Goal: Information Seeking & Learning: Learn about a topic

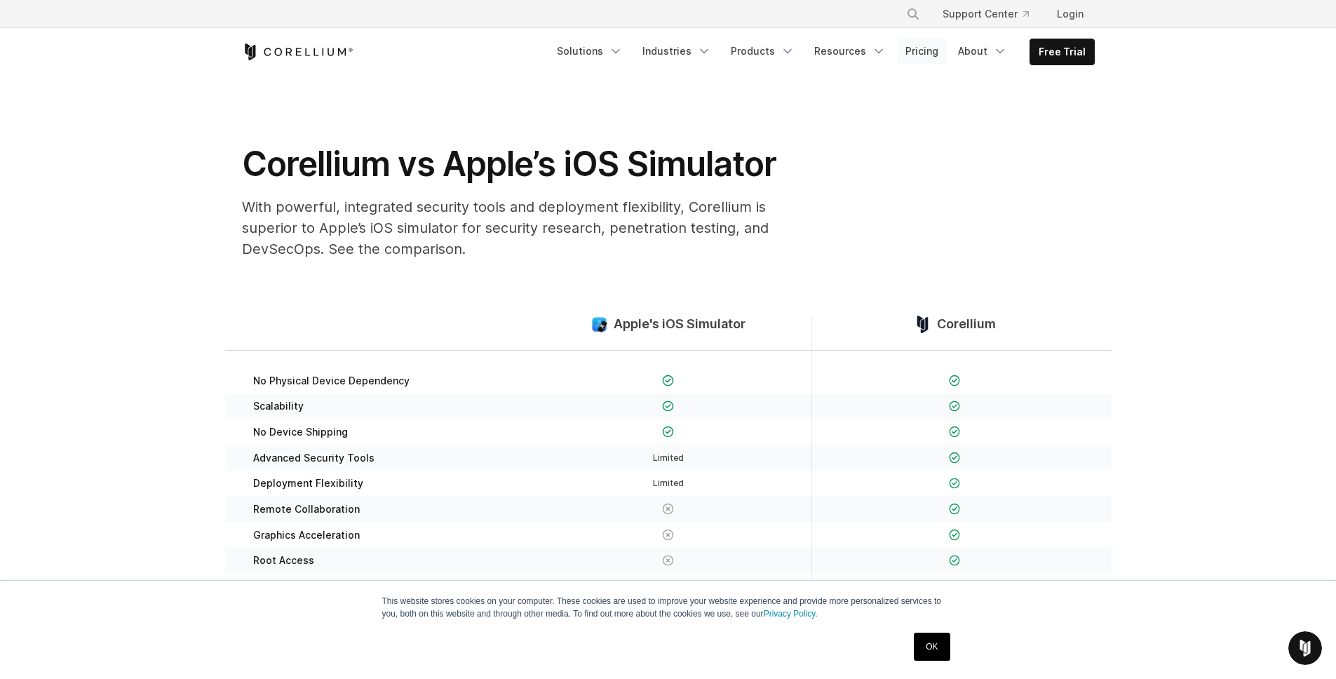
click at [930, 48] on link "Pricing" at bounding box center [922, 51] width 50 height 25
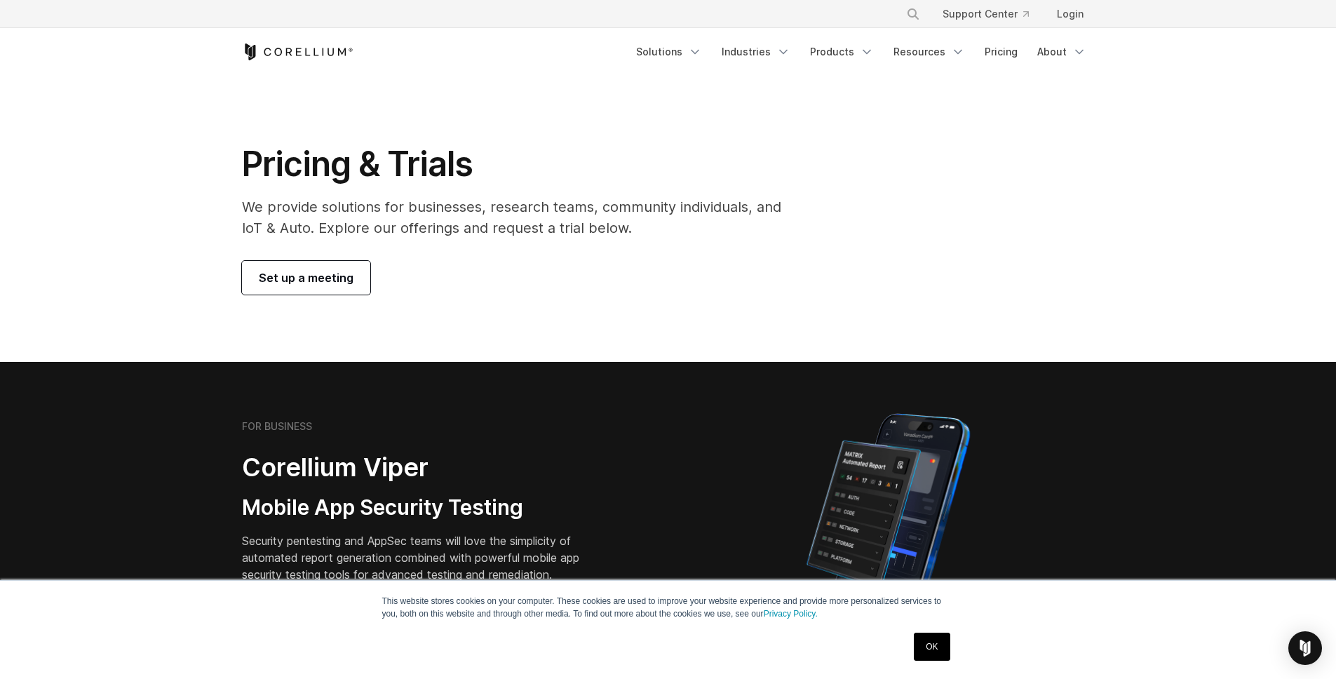
scroll to position [3, 0]
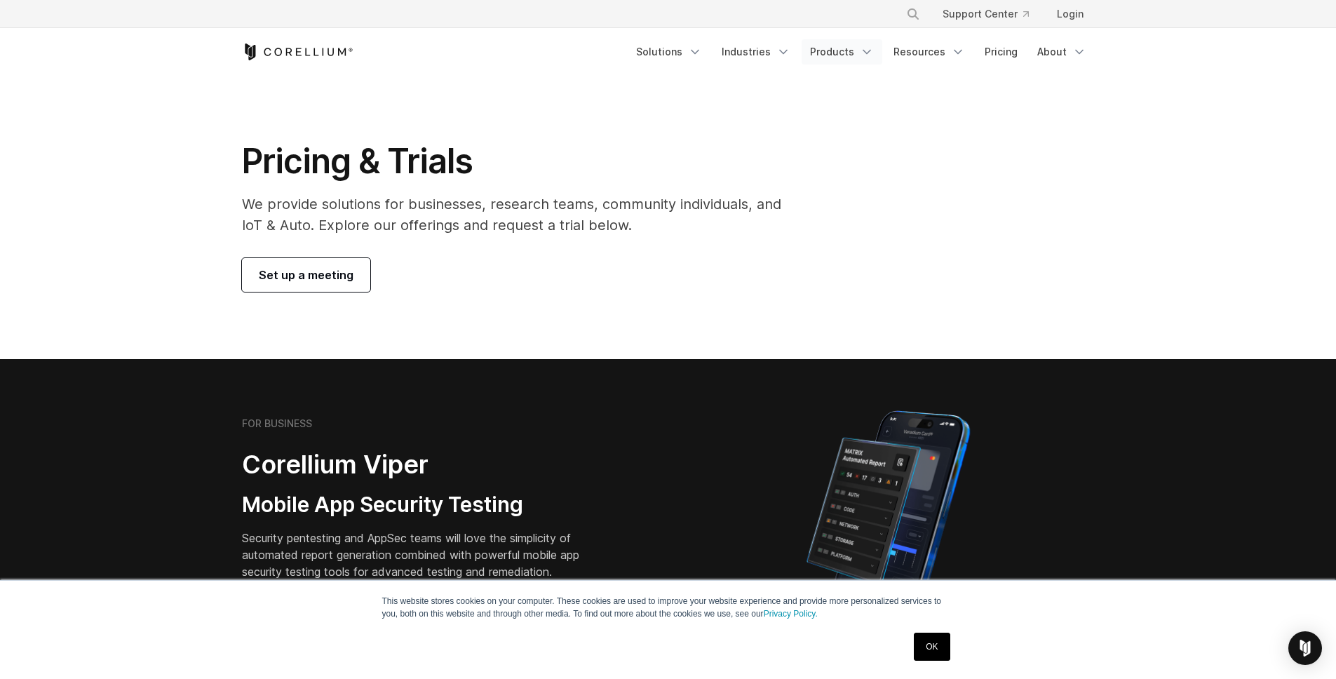
click at [848, 50] on link "Products" at bounding box center [841, 51] width 81 height 25
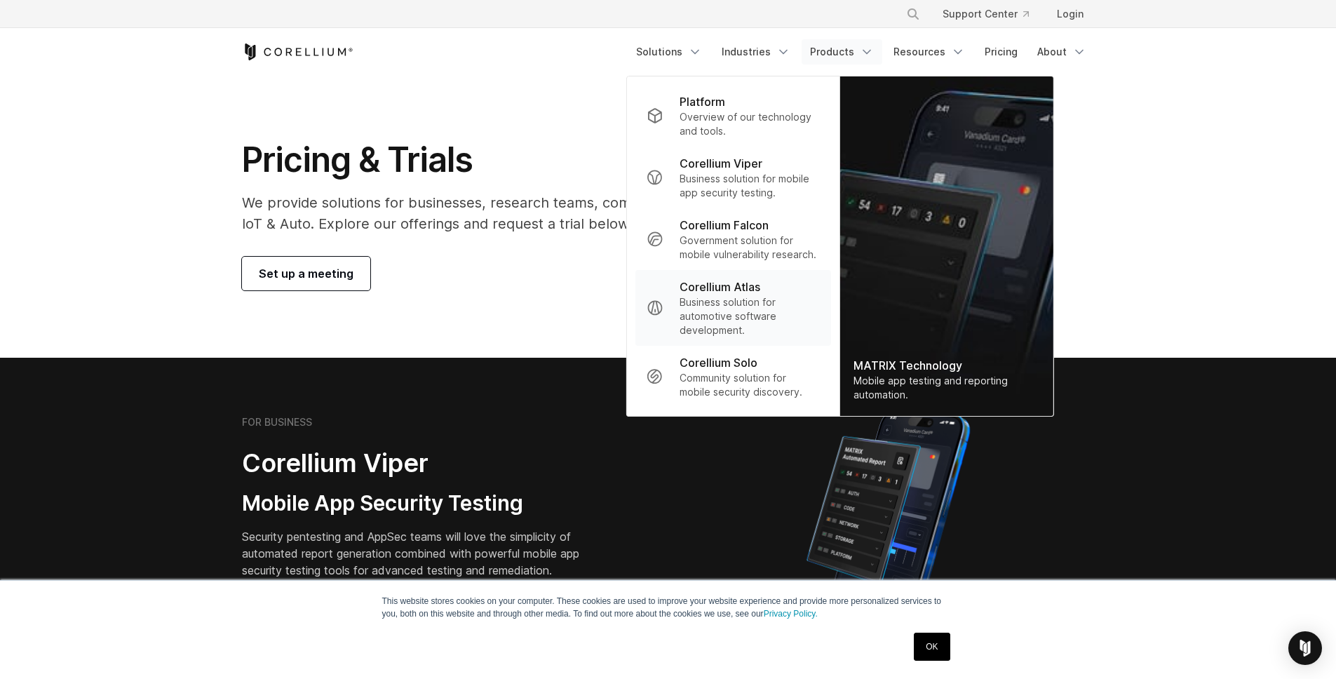
scroll to position [6, 0]
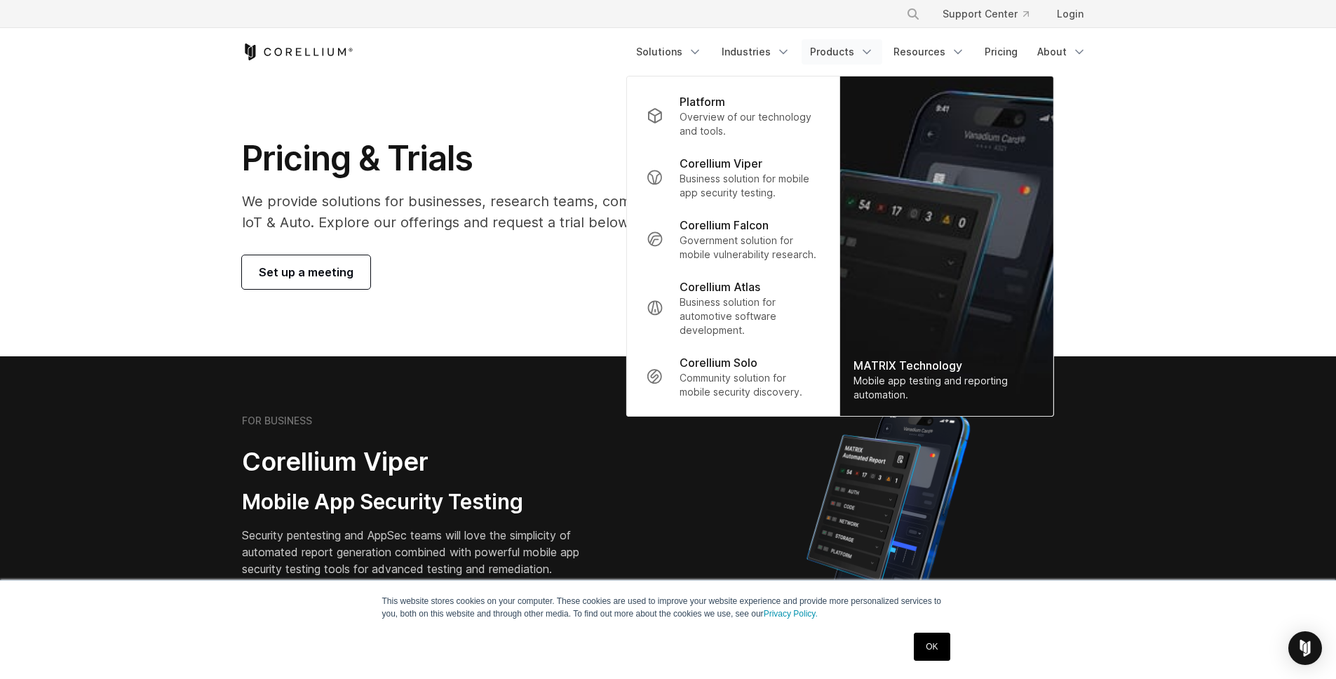
click at [1108, 179] on section "Pricing & Trials We provide solutions for businesses, research teams, community…" at bounding box center [668, 213] width 1336 height 286
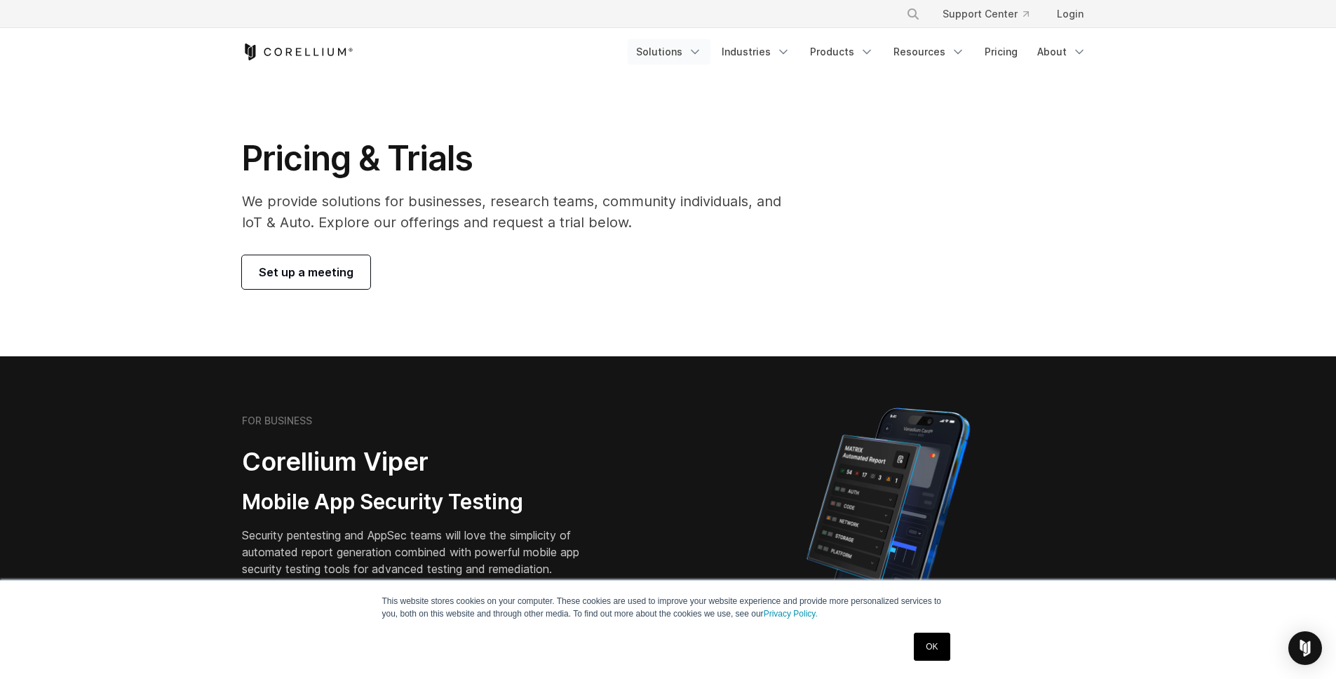
click at [686, 50] on link "Solutions" at bounding box center [668, 51] width 83 height 25
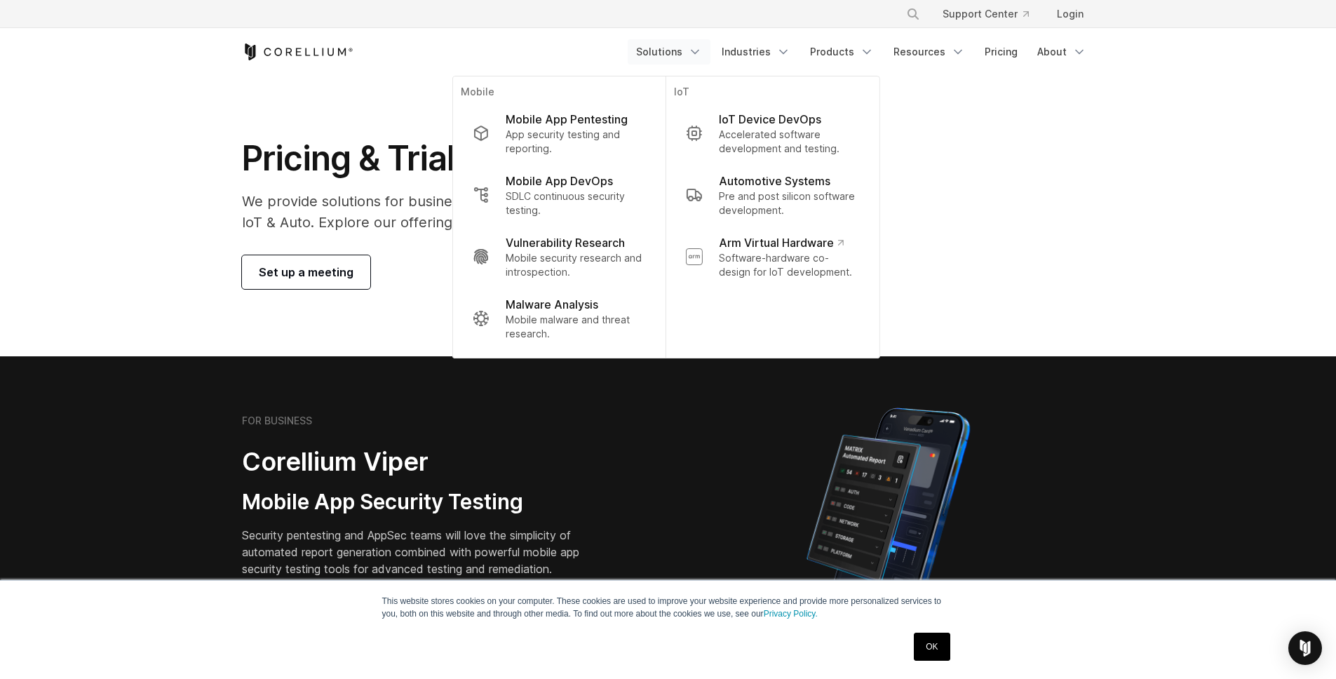
click at [1007, 199] on div "Pricing & Trials We provide solutions for businesses, research teams, community…" at bounding box center [668, 212] width 881 height 151
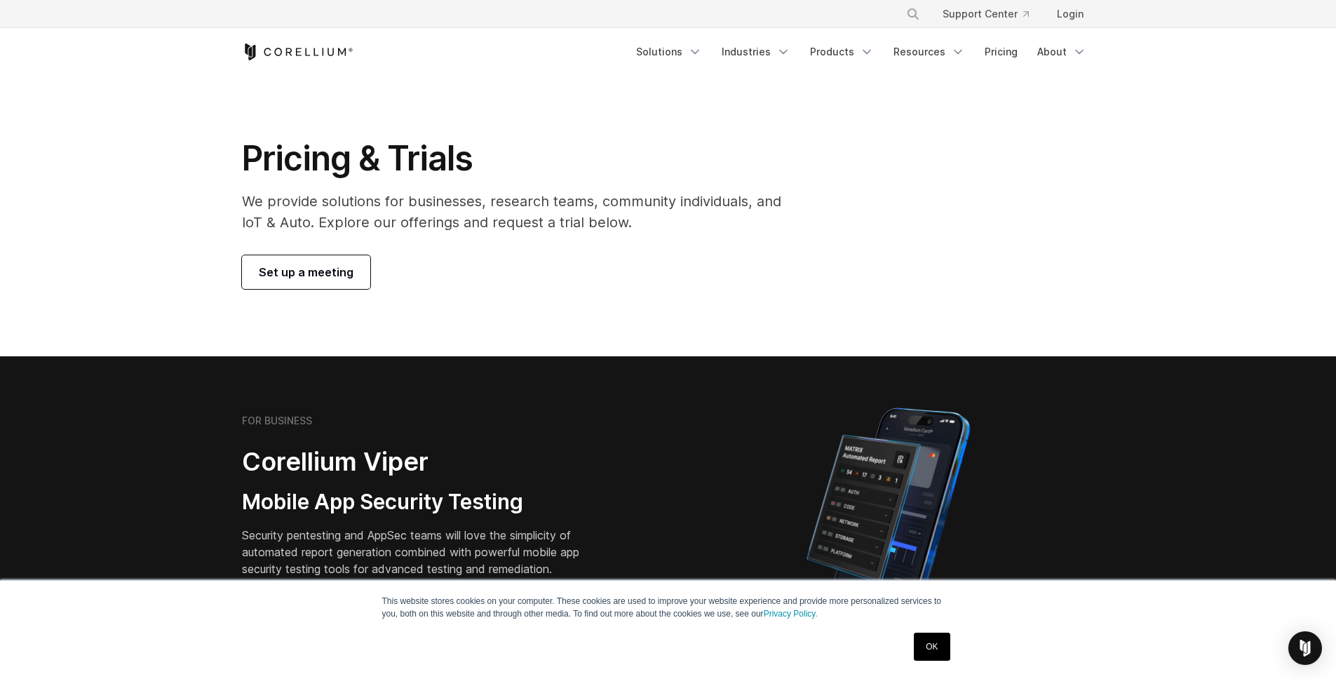
click at [304, 51] on icon "Corellium Home" at bounding box center [297, 51] width 111 height 17
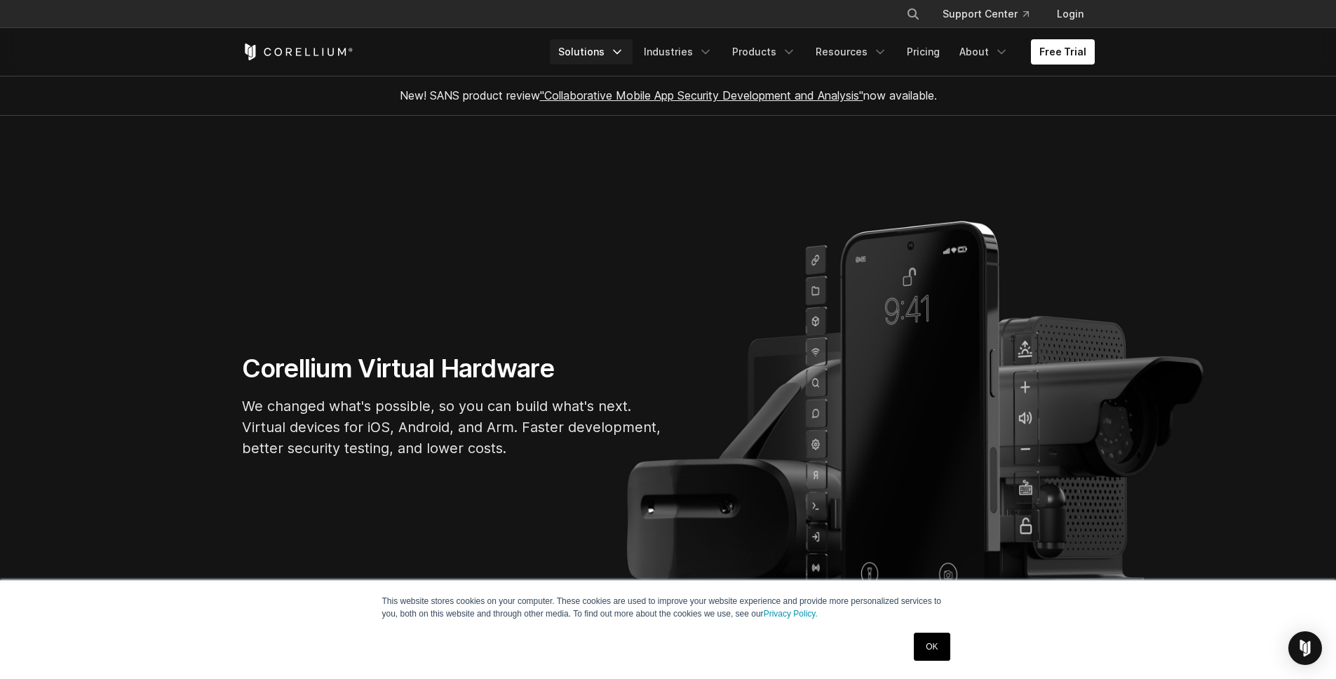
click at [599, 55] on link "Solutions" at bounding box center [591, 51] width 83 height 25
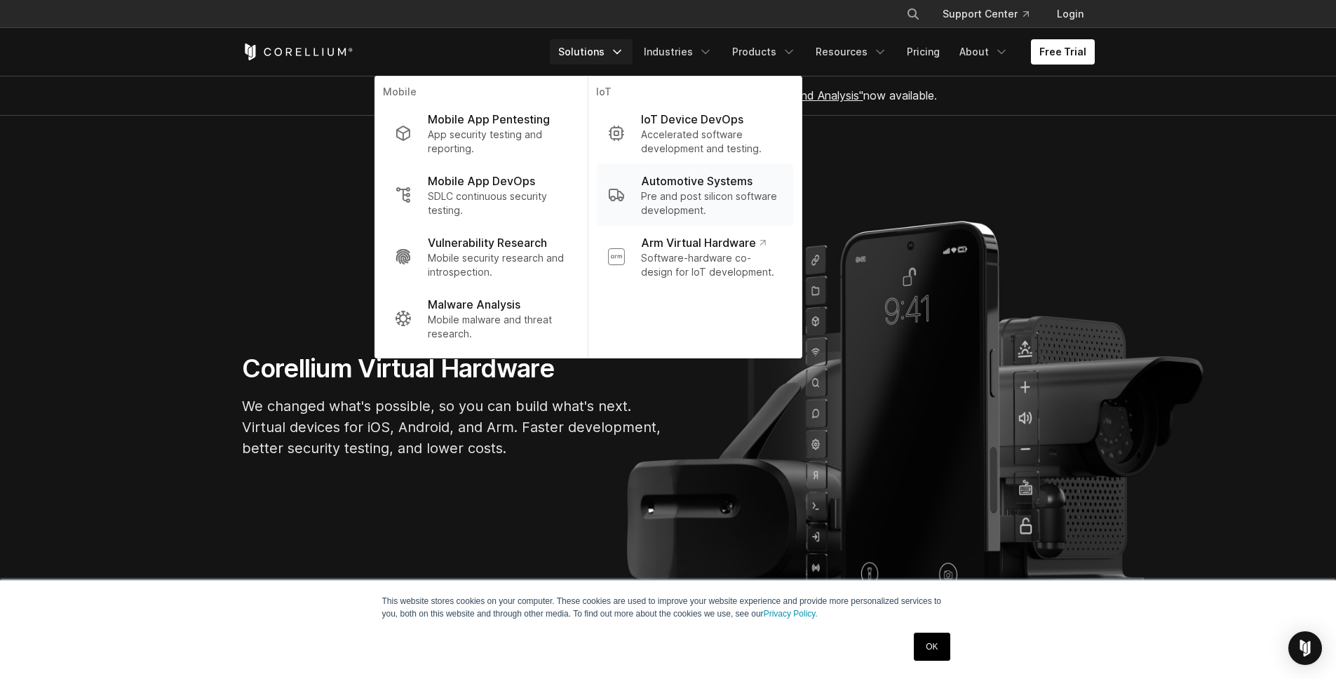
click at [660, 196] on p "Pre and post silicon software development." at bounding box center [711, 203] width 140 height 28
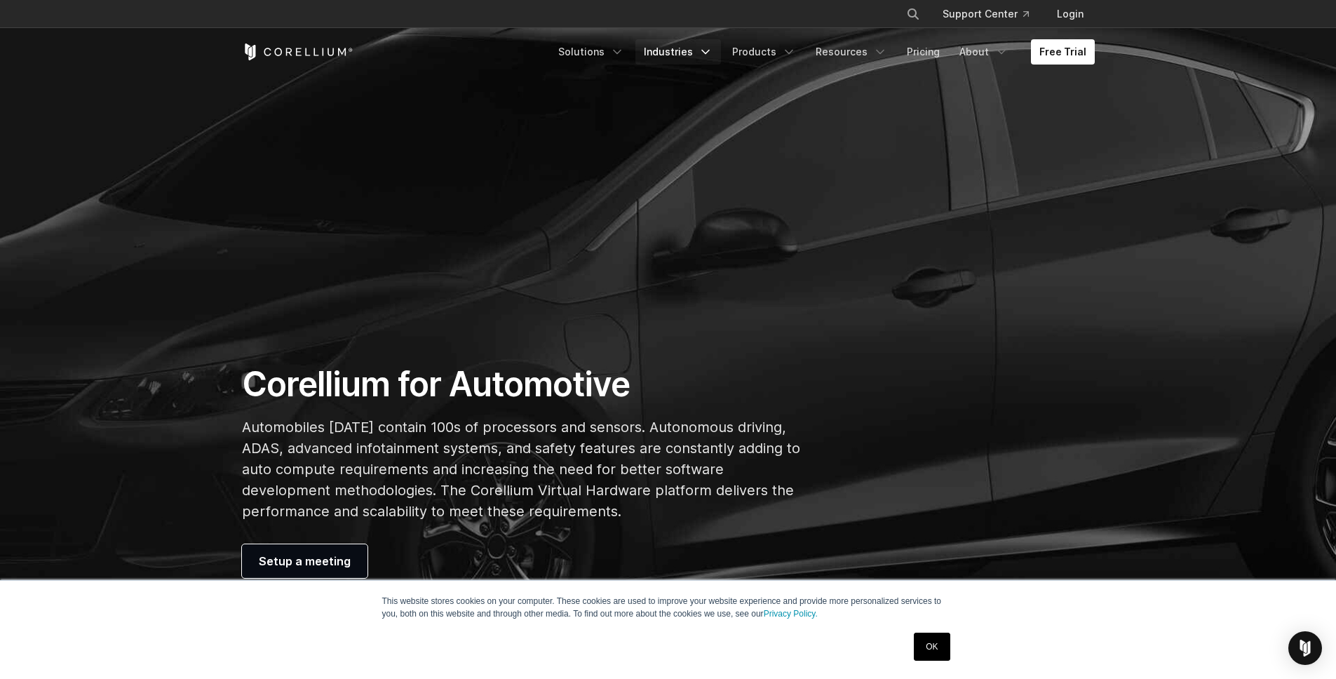
click at [670, 53] on link "Industries" at bounding box center [678, 51] width 86 height 25
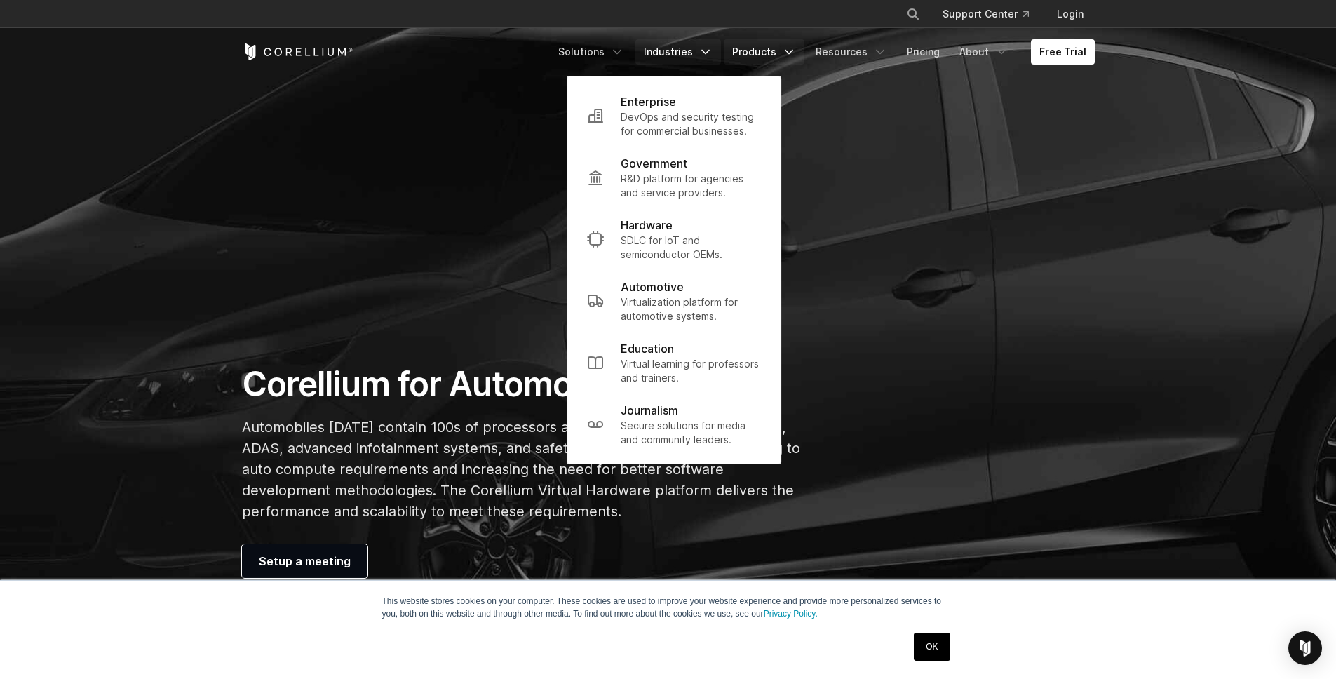
click at [765, 52] on link "Products" at bounding box center [764, 51] width 81 height 25
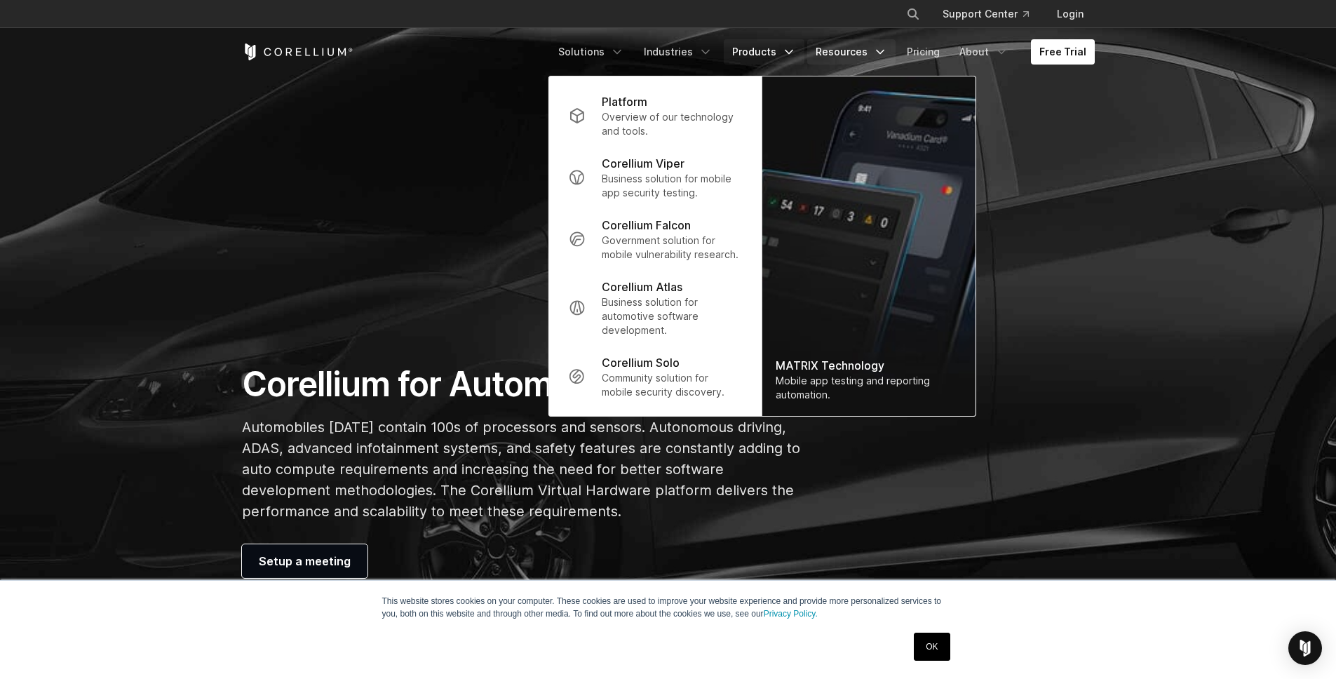
click at [832, 47] on link "Resources" at bounding box center [851, 51] width 88 height 25
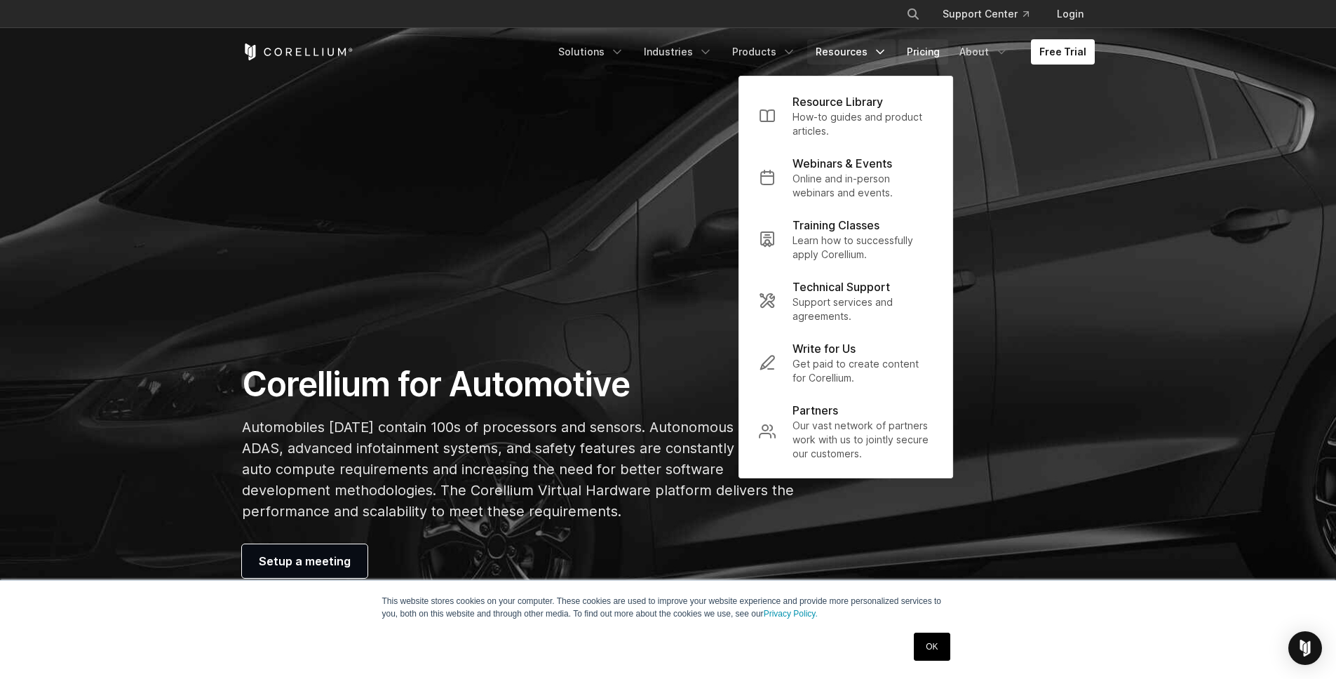
click at [930, 49] on link "Pricing" at bounding box center [923, 51] width 50 height 25
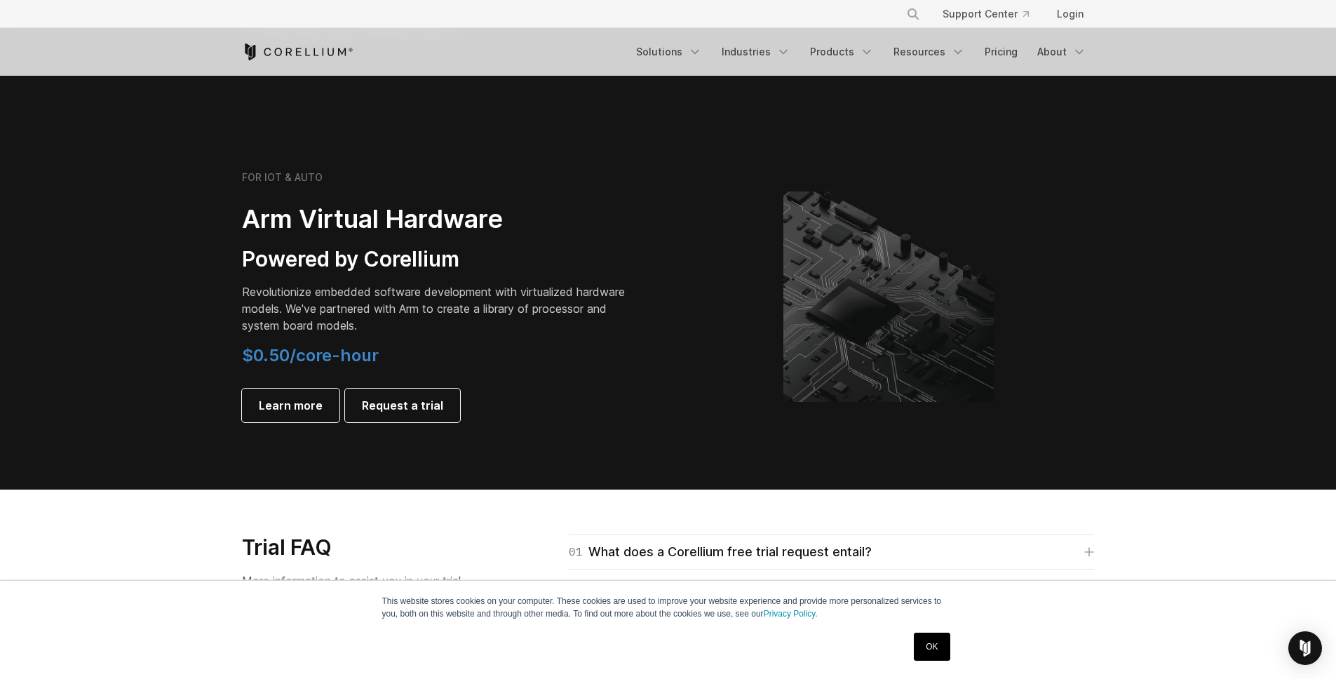
scroll to position [1544, 0]
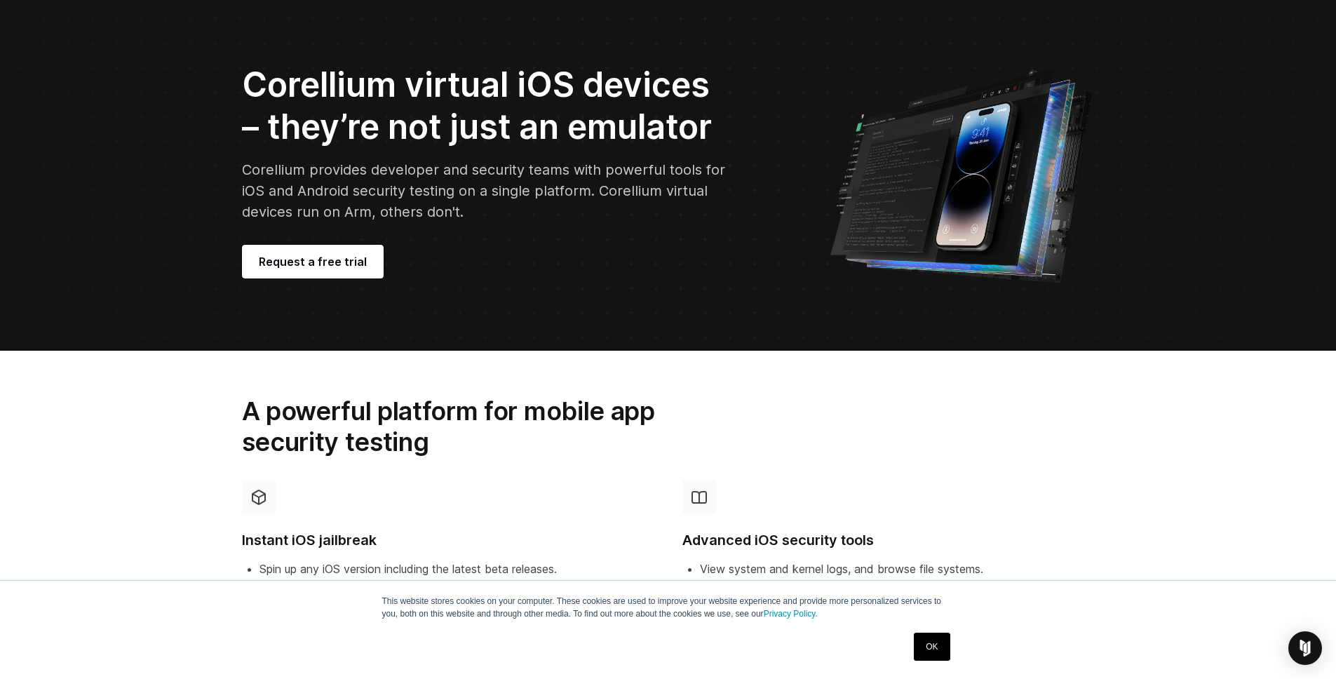
scroll to position [269, 0]
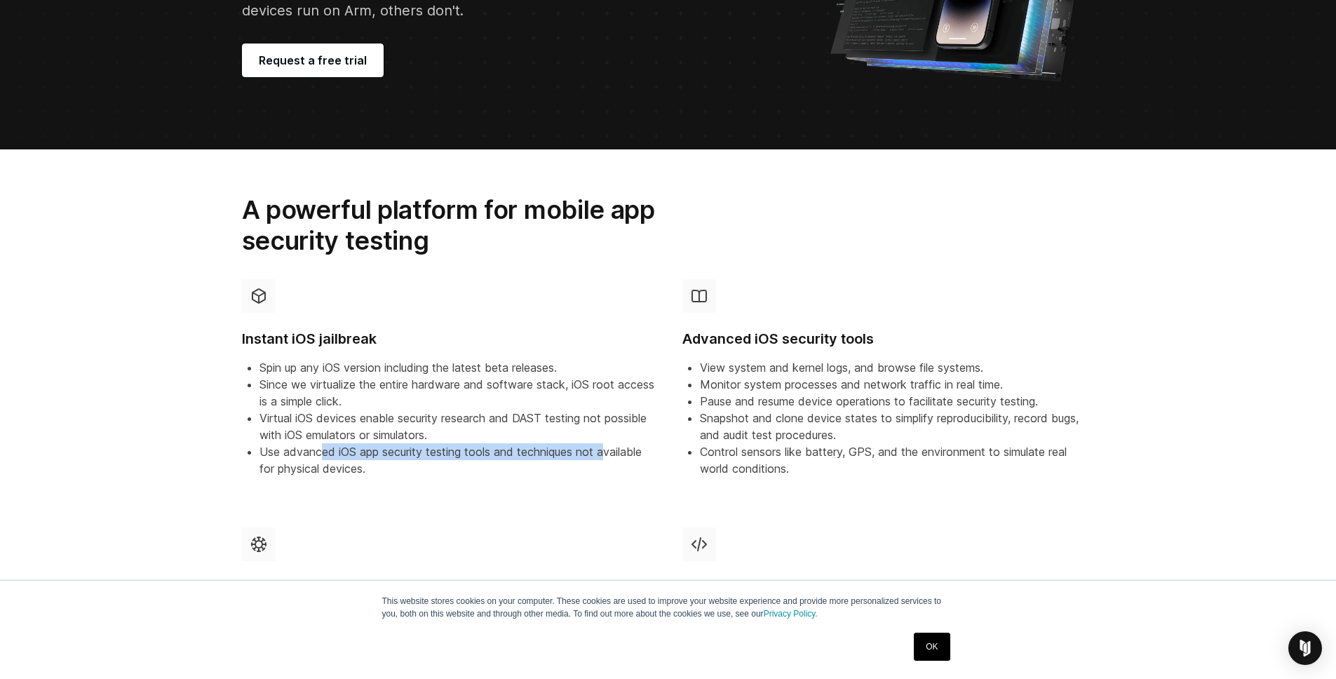
drag, startPoint x: 323, startPoint y: 447, endPoint x: 620, endPoint y: 451, distance: 296.6
click at [613, 451] on li "Use advanced iOS app security testing tools and techniques not available for ph…" at bounding box center [456, 460] width 395 height 34
click at [624, 452] on li "Use advanced iOS app security testing tools and techniques not available for ph…" at bounding box center [456, 460] width 395 height 34
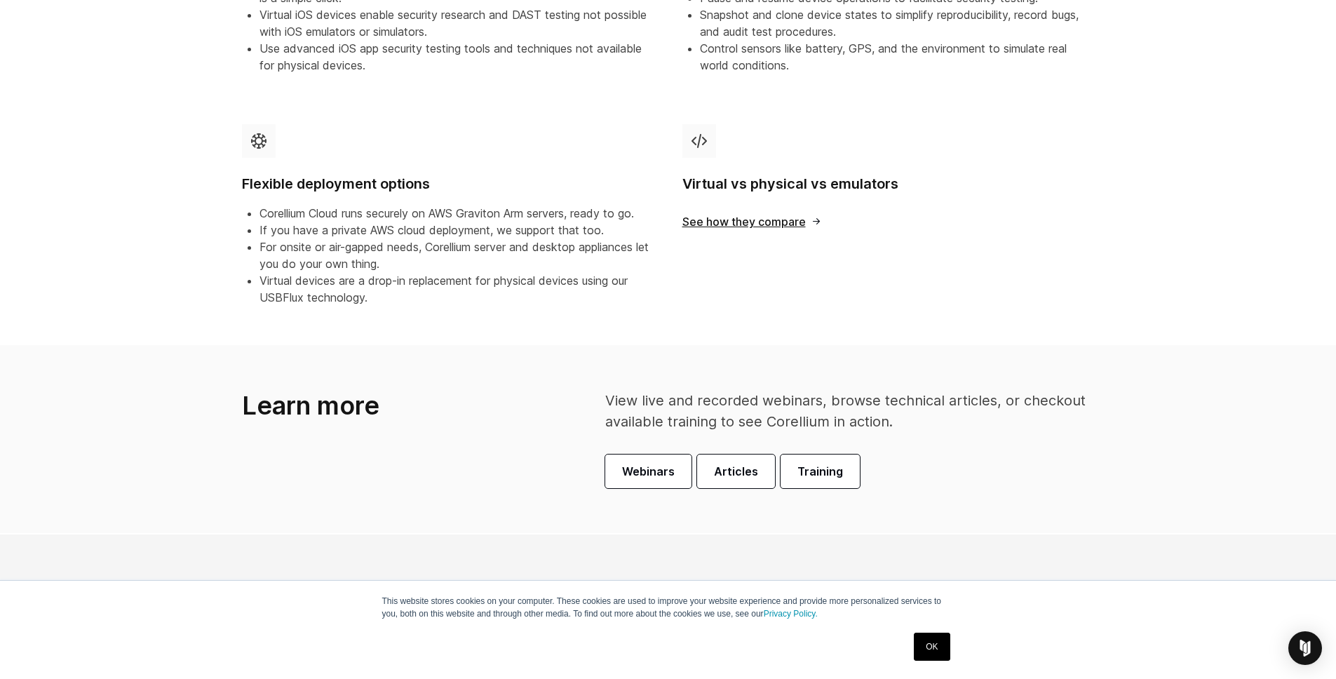
scroll to position [761, 0]
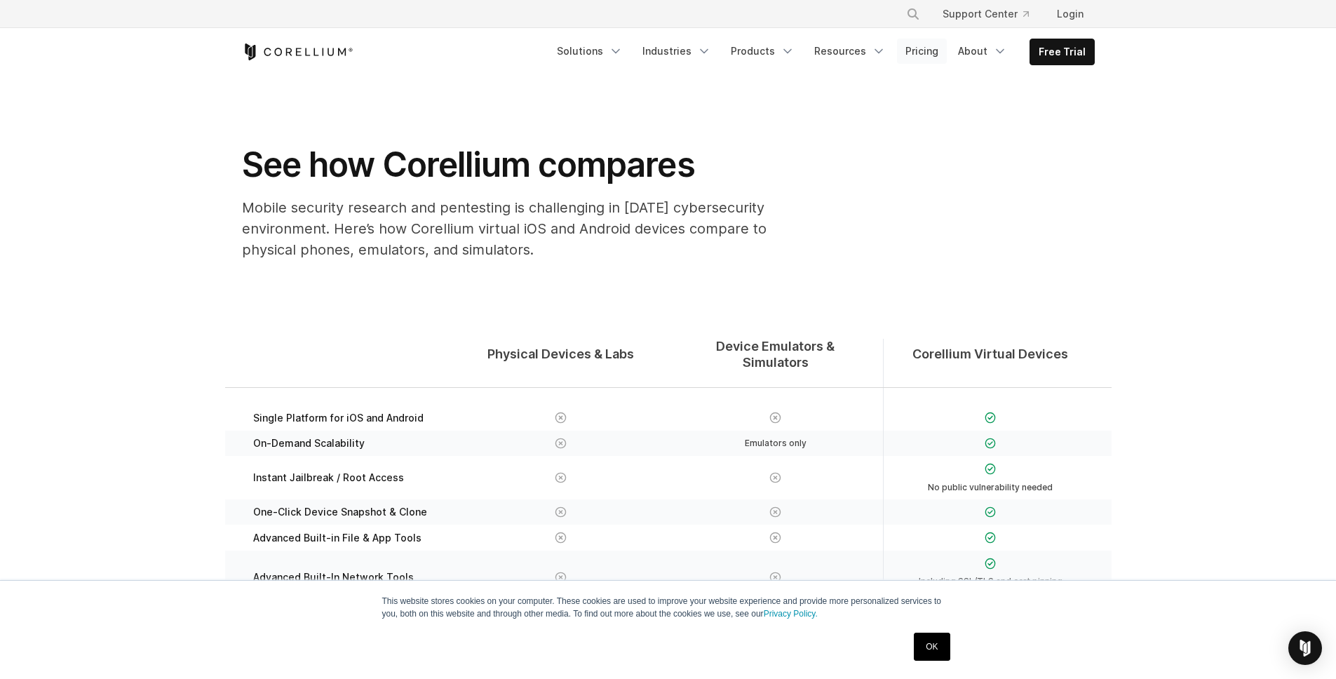
click at [935, 49] on link "Pricing" at bounding box center [922, 51] width 50 height 25
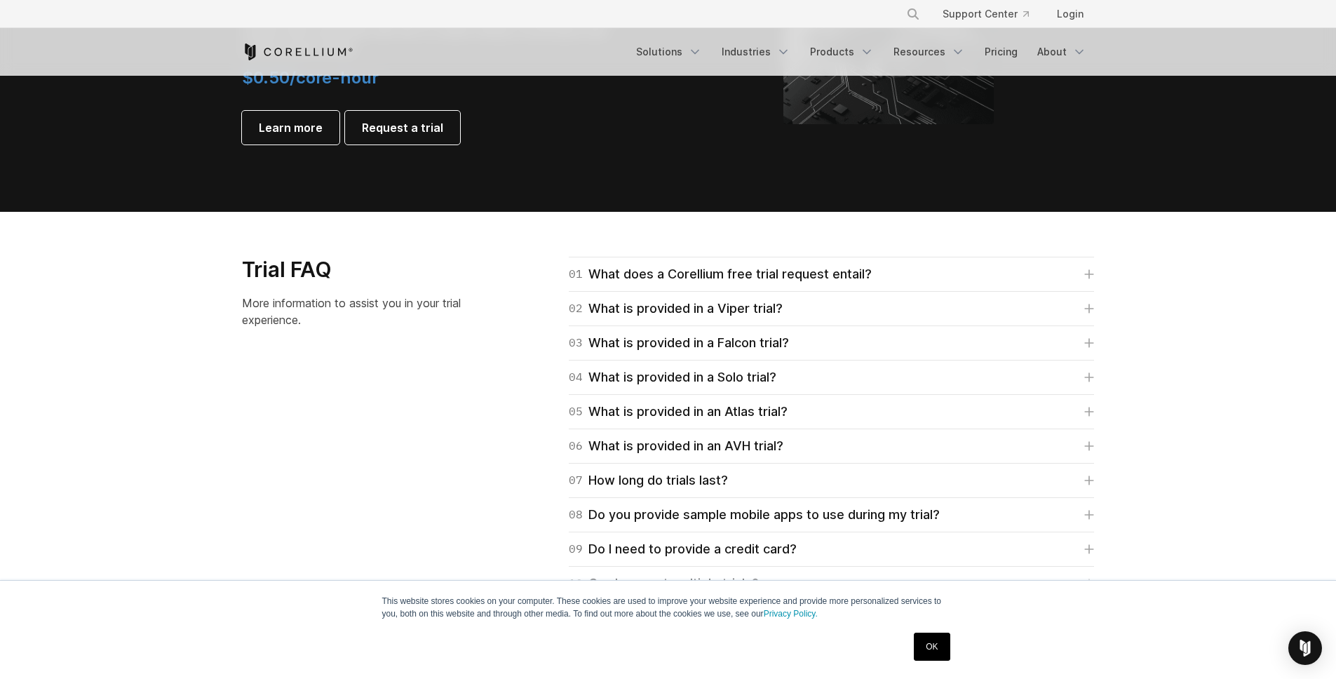
scroll to position [2060, 0]
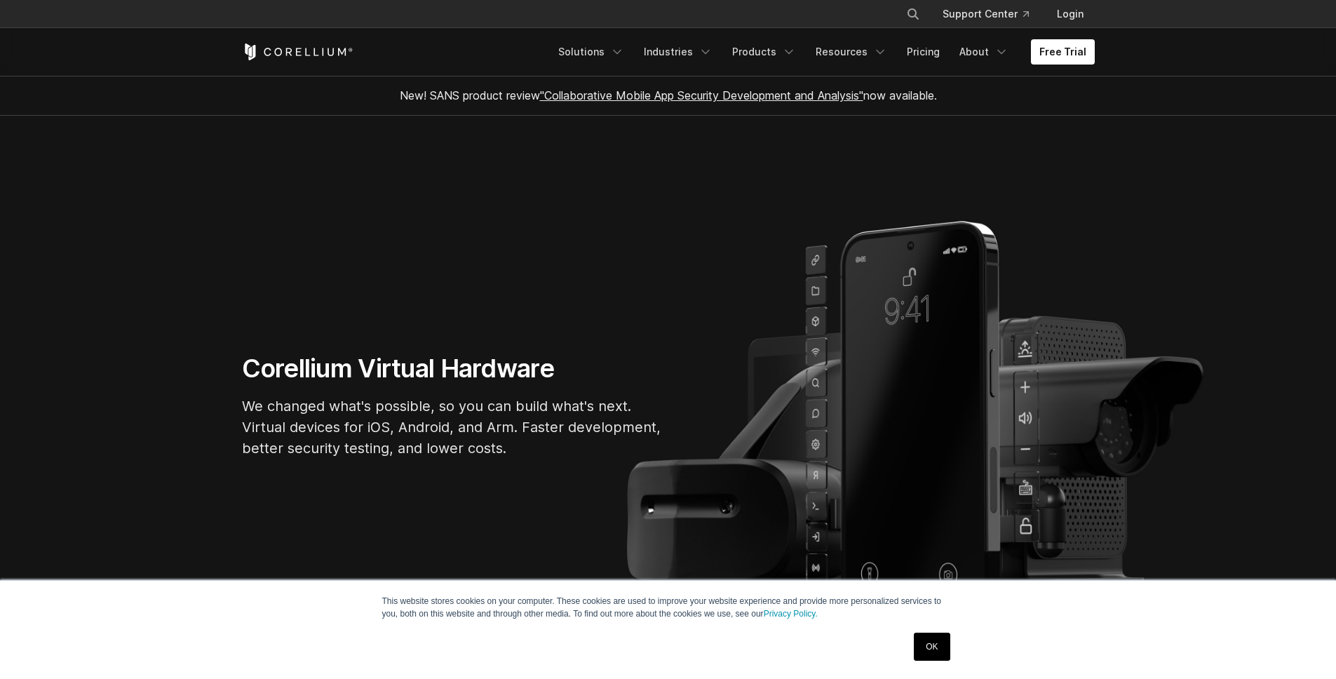
click at [636, 142] on section "Corellium Virtual Hardware We changed what's possible, so you can build what's …" at bounding box center [668, 411] width 1336 height 590
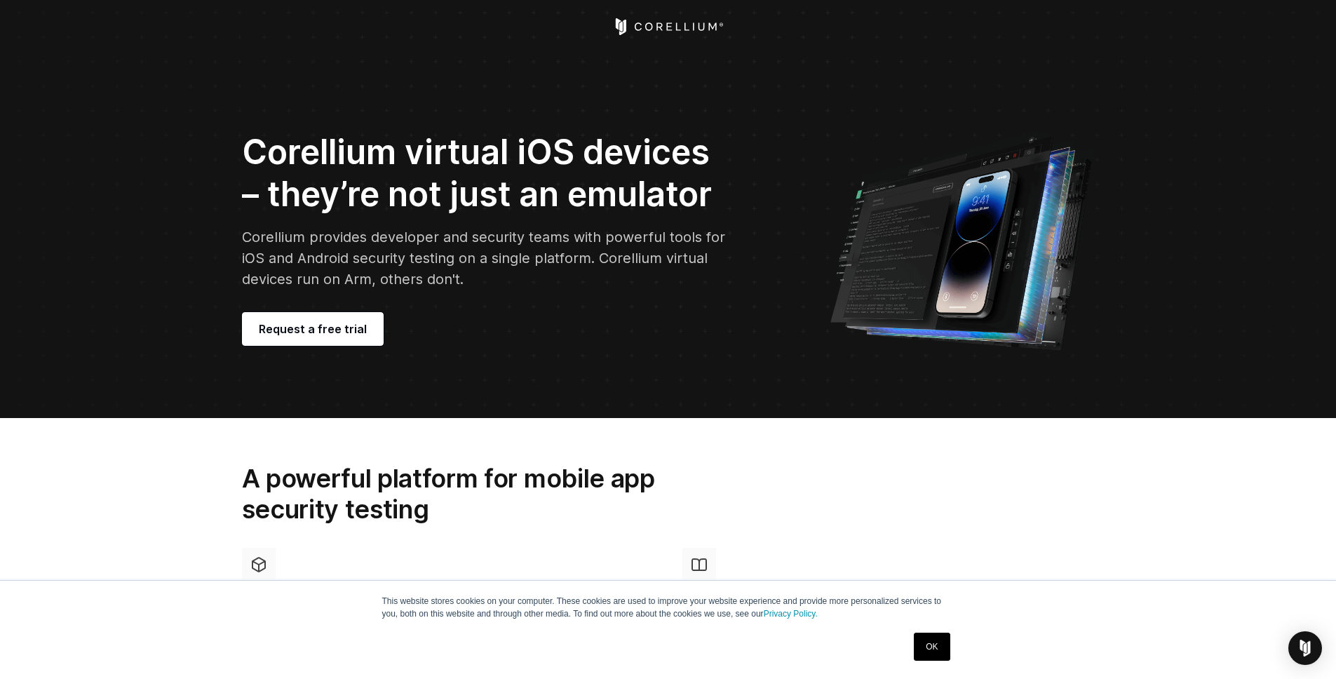
click at [688, 23] on icon "Corellium Home" at bounding box center [667, 26] width 111 height 17
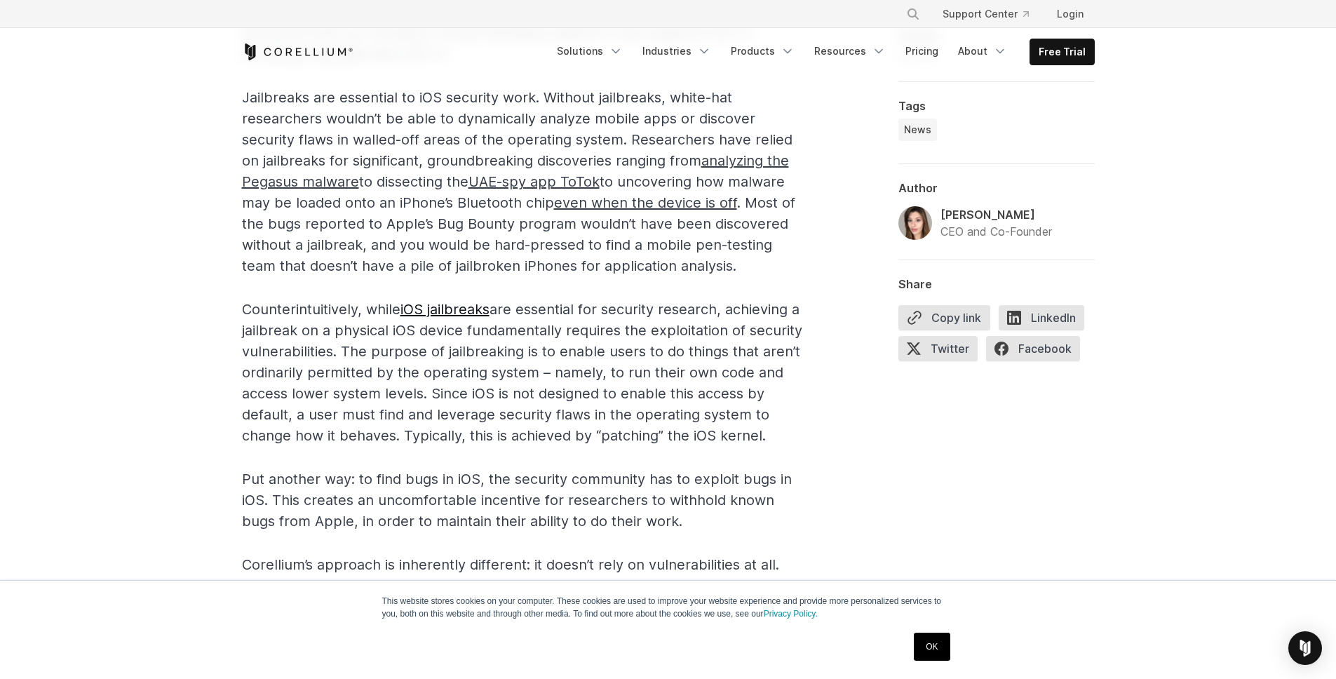
scroll to position [892, 0]
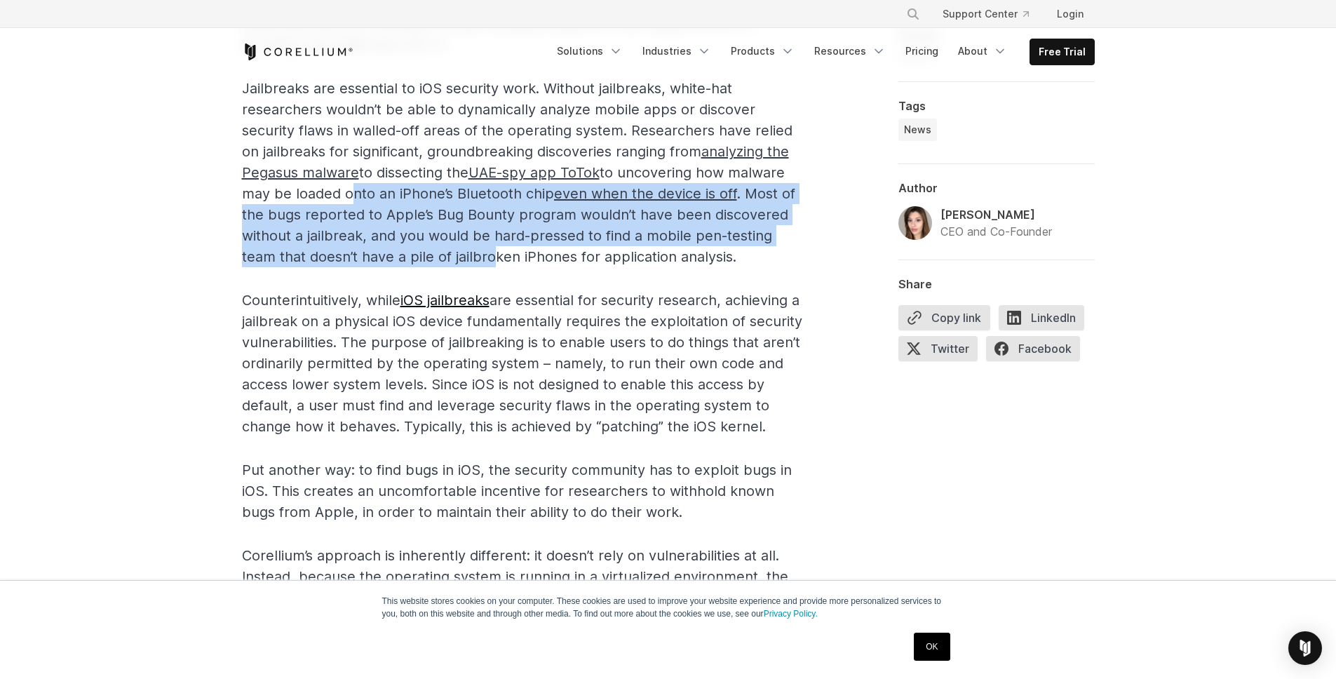
drag, startPoint x: 346, startPoint y: 188, endPoint x: 526, endPoint y: 264, distance: 195.4
click at [498, 251] on span "Jailbreaks are essential to iOS security work. Without jailbreaks, white-hat re…" at bounding box center [518, 172] width 553 height 185
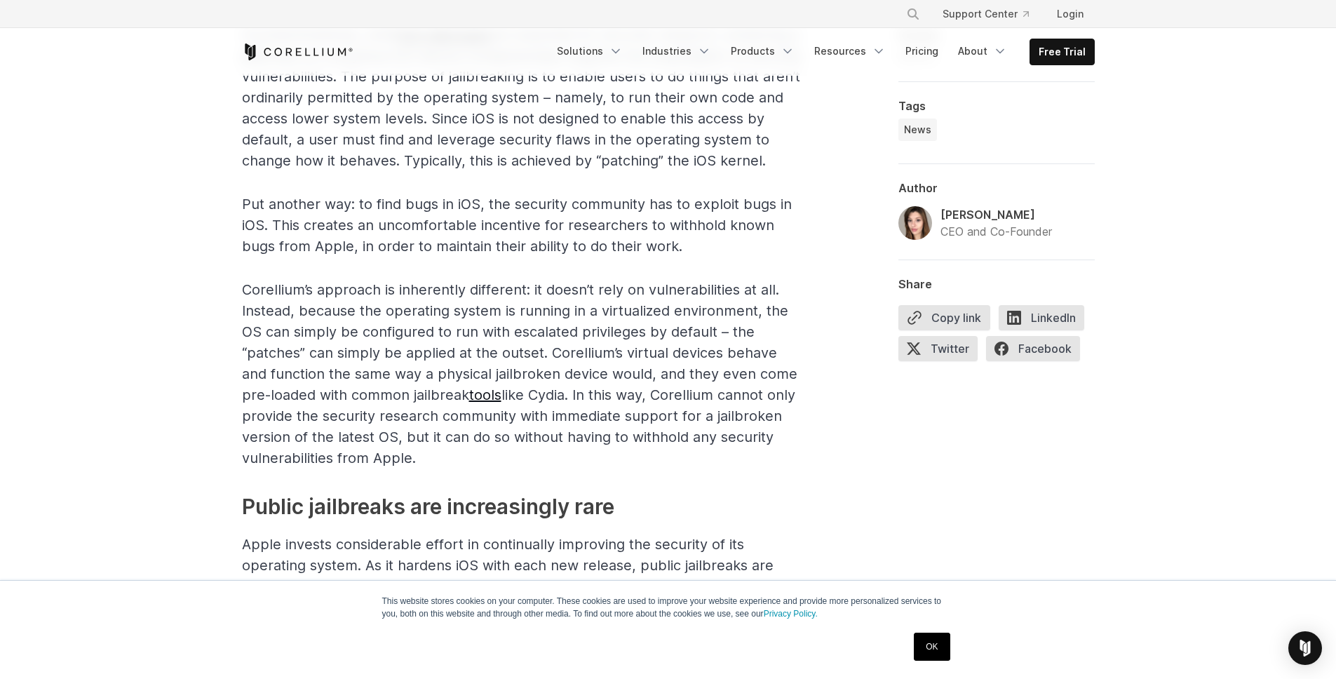
scroll to position [1385, 0]
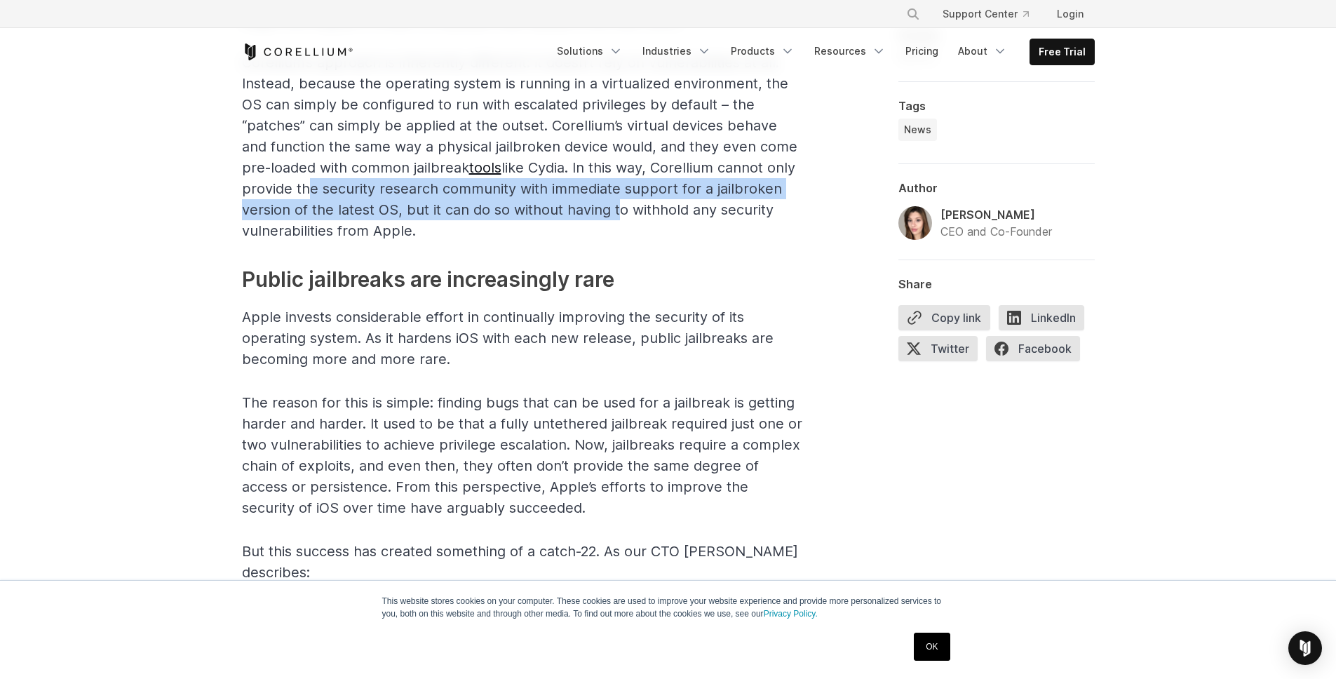
drag, startPoint x: 302, startPoint y: 215, endPoint x: 637, endPoint y: 241, distance: 335.5
click at [618, 238] on span "Corellium’s approach is inherently different: it doesn’t rely on vulnerabilitie…" at bounding box center [519, 146] width 555 height 185
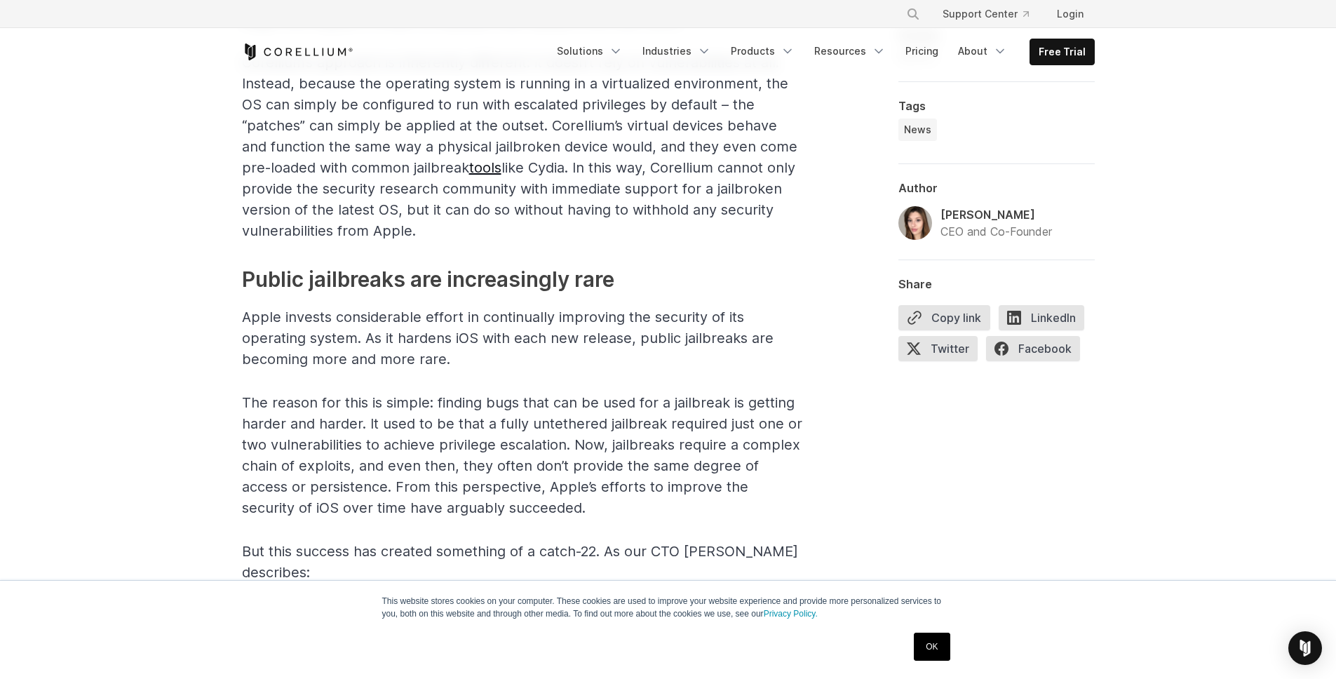
click at [660, 241] on p "Corellium’s approach is inherently different: it doesn’t rely on vulnerabilitie…" at bounding box center [522, 146] width 561 height 189
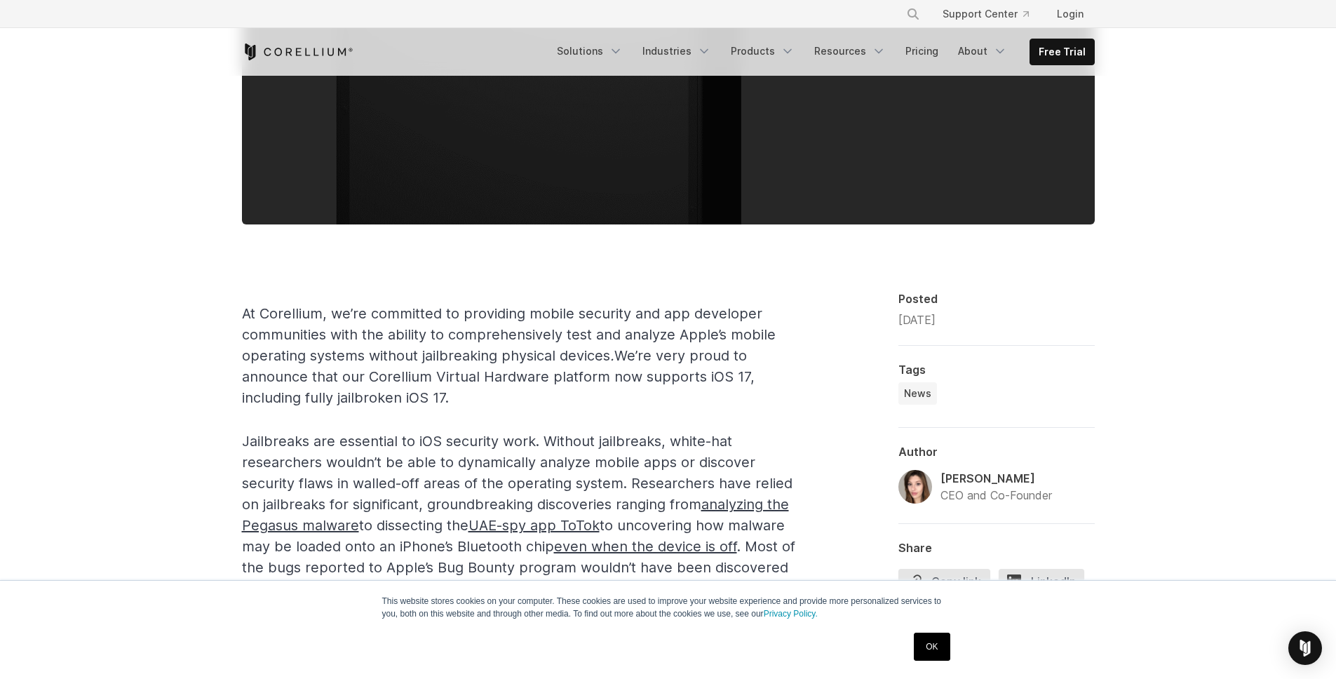
scroll to position [0, 0]
